Goal: Information Seeking & Learning: Learn about a topic

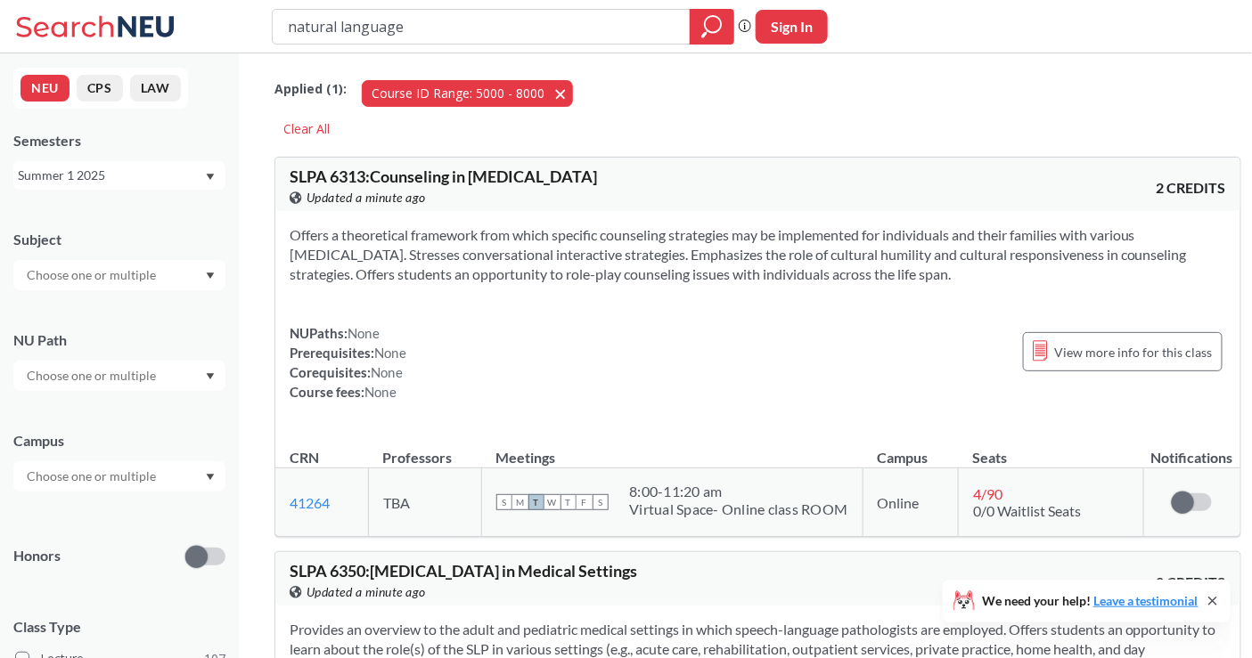
click at [559, 86] on button "Course ID Range: 5000 - 8000 5000 - 8000" at bounding box center [467, 93] width 211 height 27
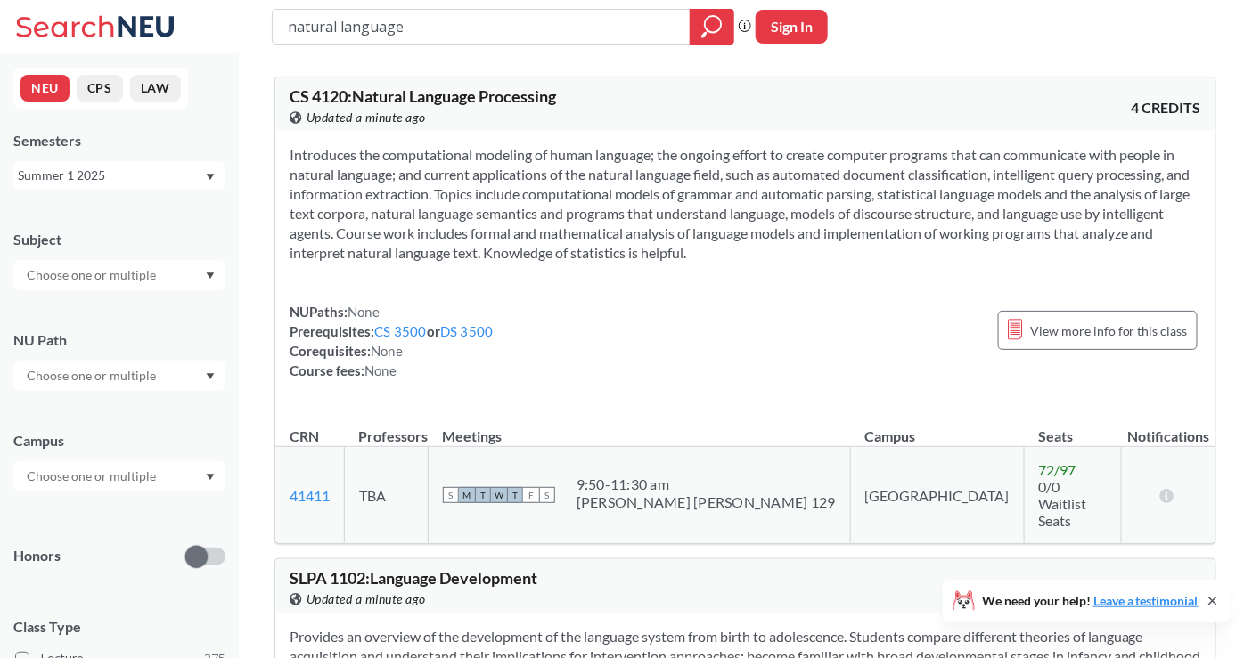
click at [161, 180] on div "Summer 1 2025" at bounding box center [111, 176] width 186 height 20
click at [128, 208] on div "Fall 2025" at bounding box center [123, 215] width 201 height 20
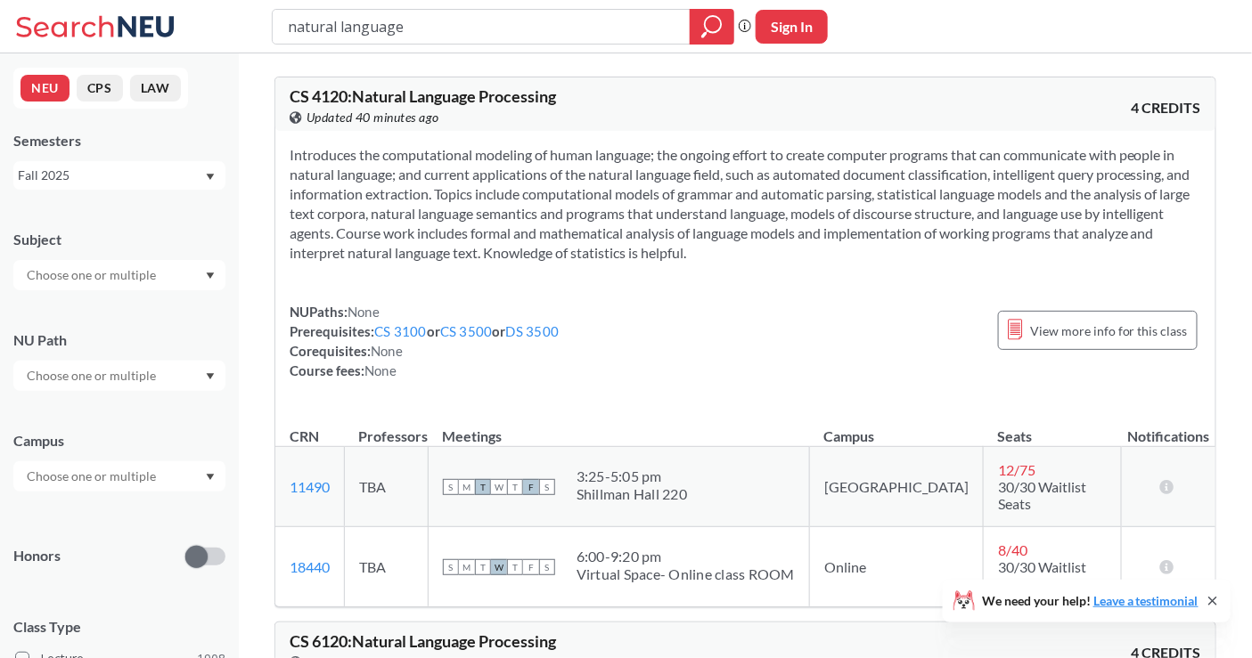
click at [417, 34] on input "natural language" at bounding box center [481, 27] width 391 height 30
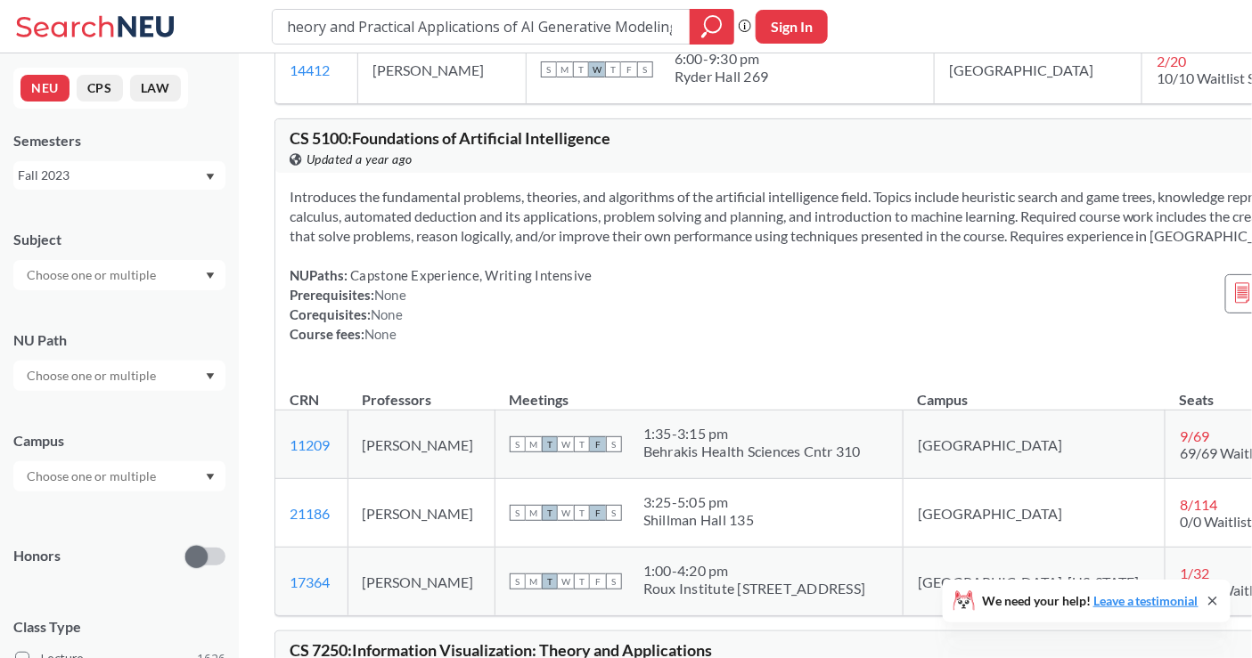
scroll to position [891, 0]
